Goal: Navigation & Orientation: Find specific page/section

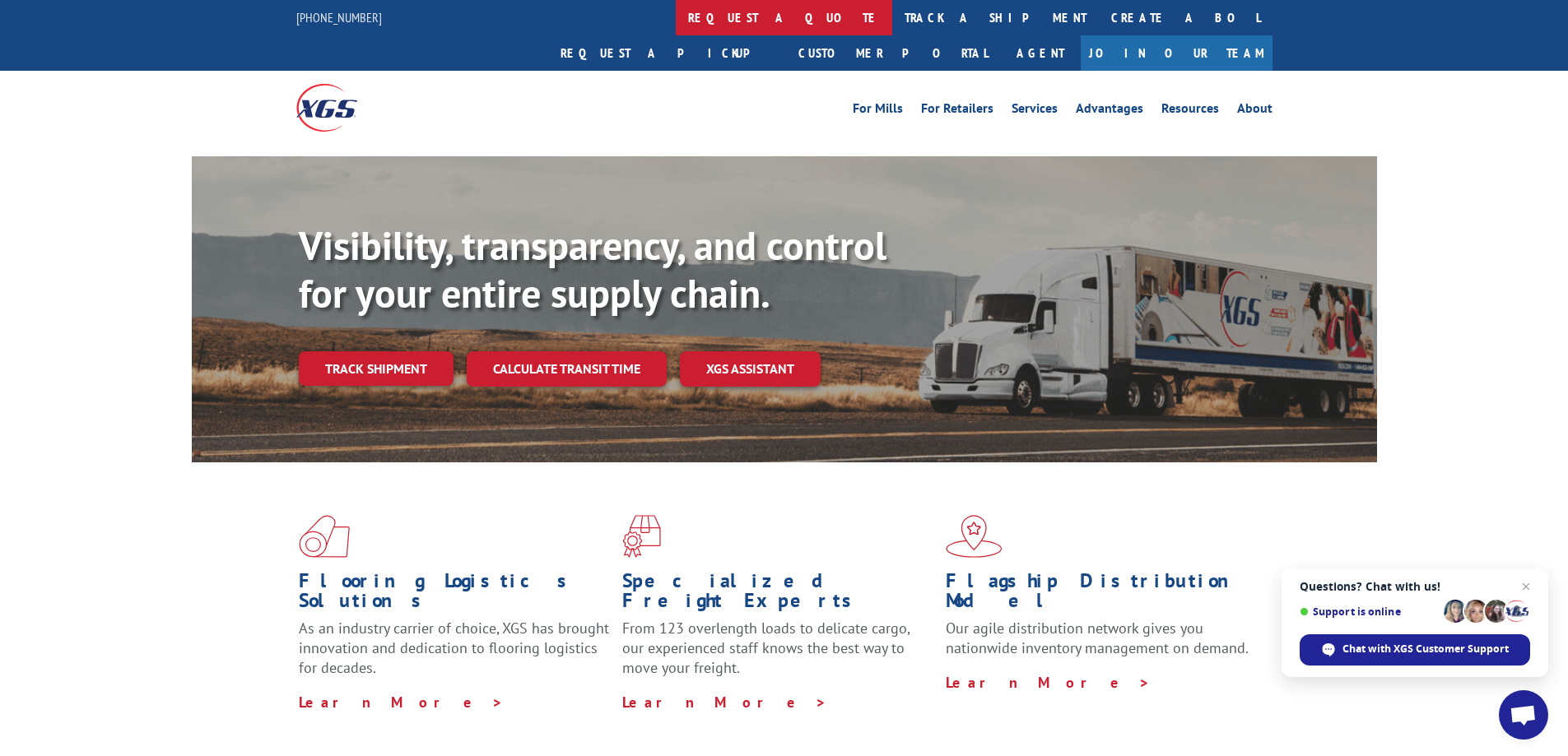
click at [676, 28] on link "request a quote" at bounding box center [784, 17] width 216 height 35
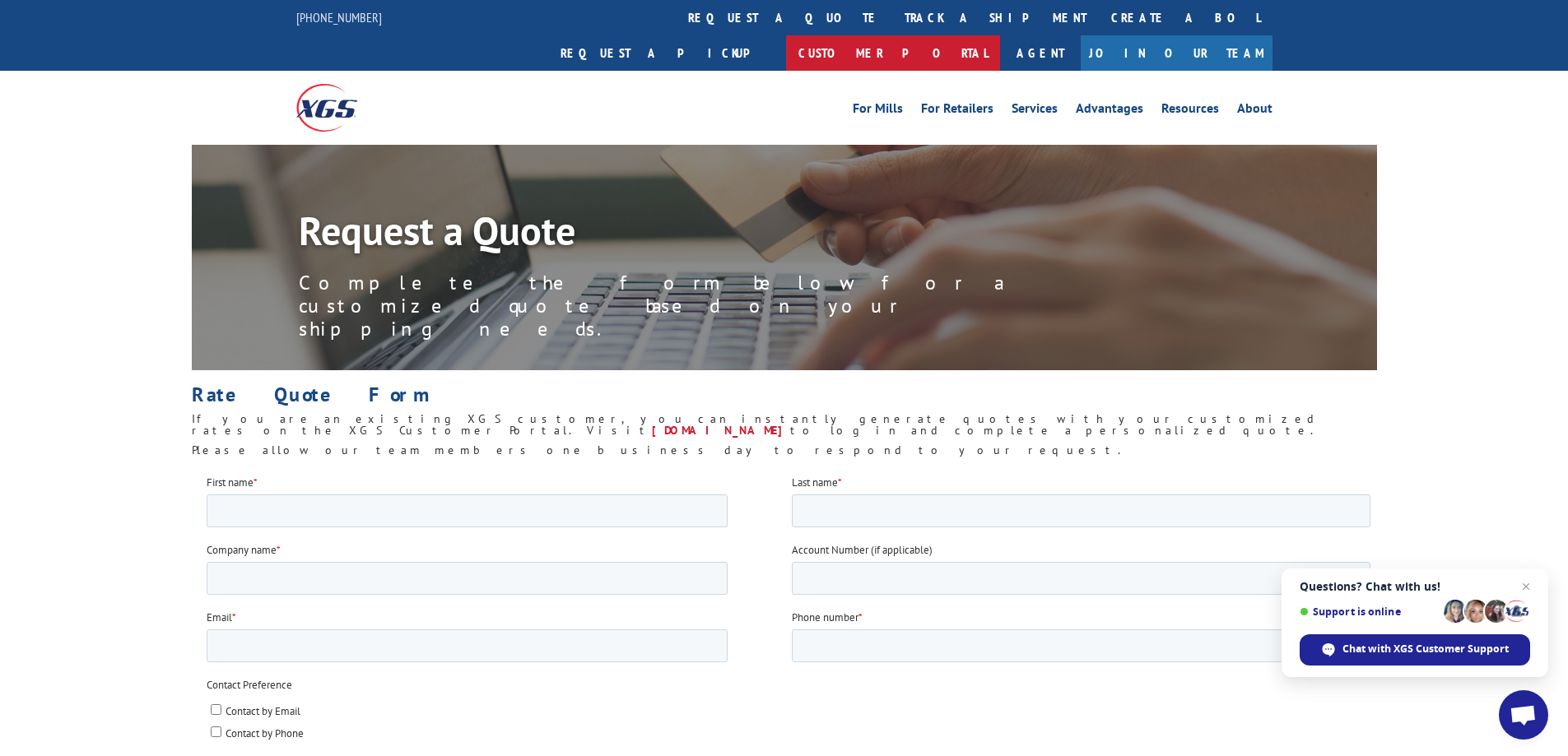
click at [1000, 35] on link "Customer Portal" at bounding box center [893, 52] width 214 height 35
